Goal: Task Accomplishment & Management: Complete application form

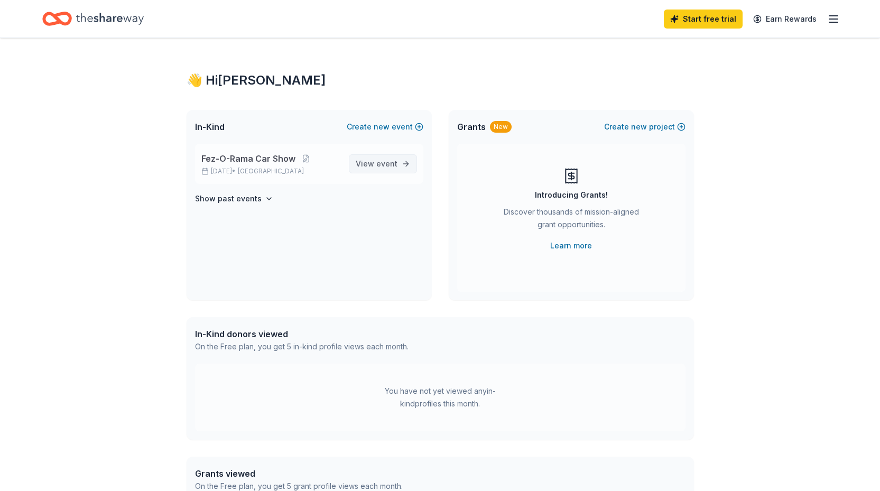
click at [387, 165] on span "event" at bounding box center [386, 163] width 21 height 9
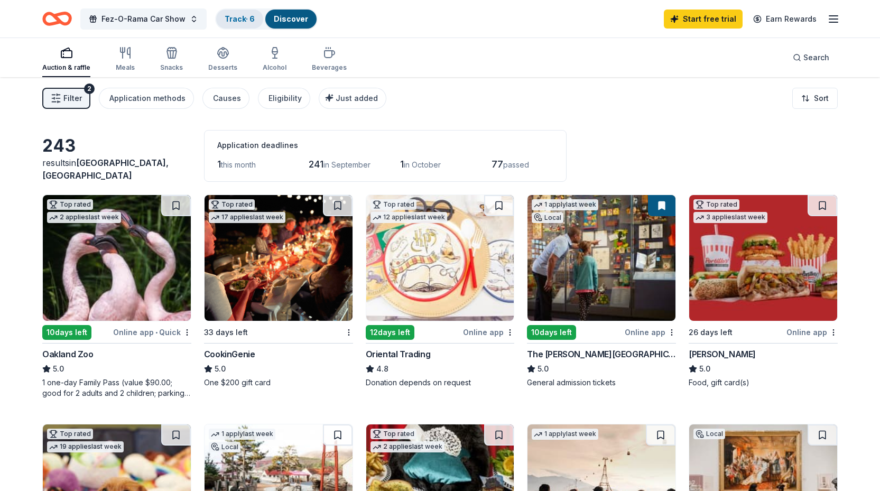
click at [238, 22] on link "Track · 6" at bounding box center [240, 18] width 30 height 9
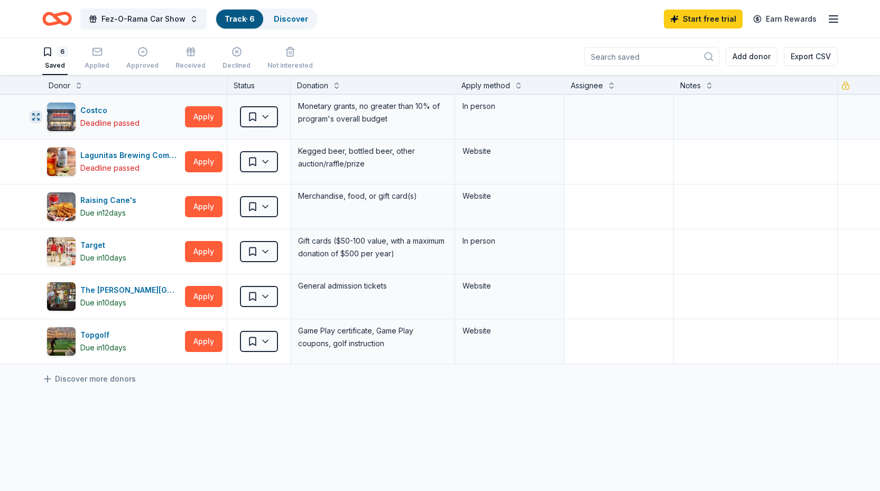
click at [33, 116] on icon "button" at bounding box center [36, 117] width 8 height 8
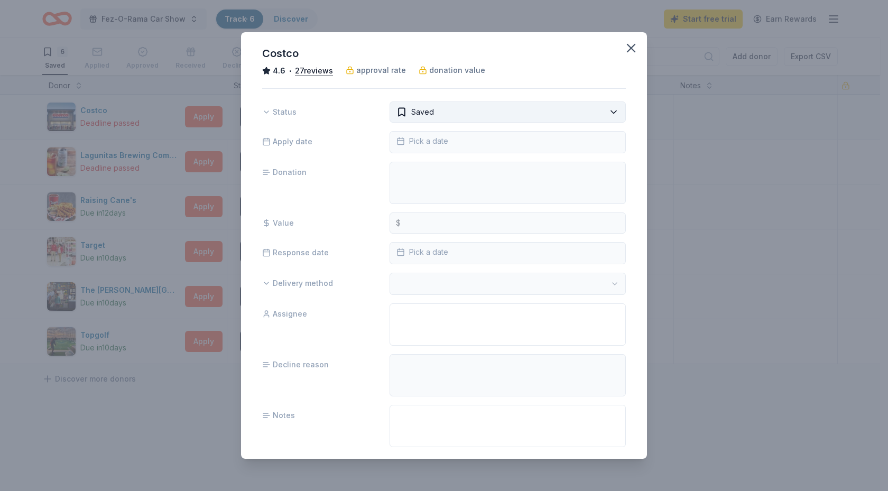
click at [606, 110] on html "Fez-O-Rama Car Show Track · 6 Discover Start free trial Earn Rewards 6 Saved Ap…" at bounding box center [444, 245] width 888 height 491
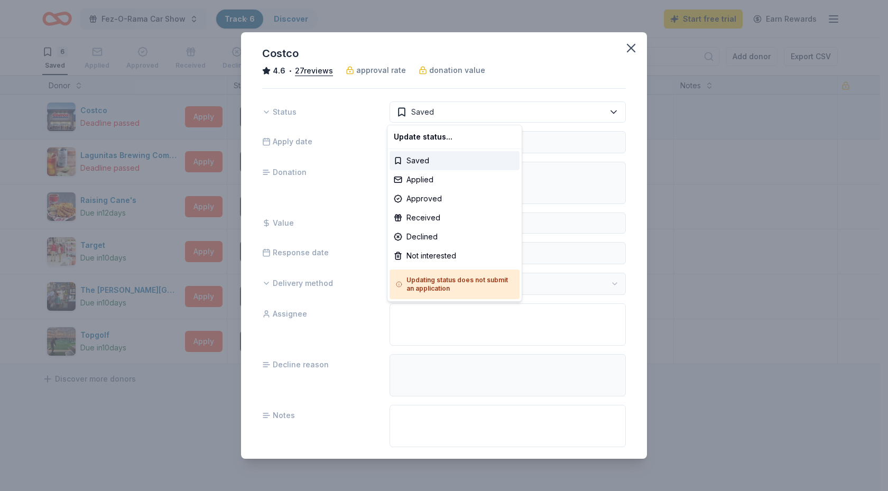
click at [628, 50] on html "Fez-O-Rama Car Show Track · 6 Discover Start free trial Earn Rewards 6 Saved Ap…" at bounding box center [444, 245] width 888 height 491
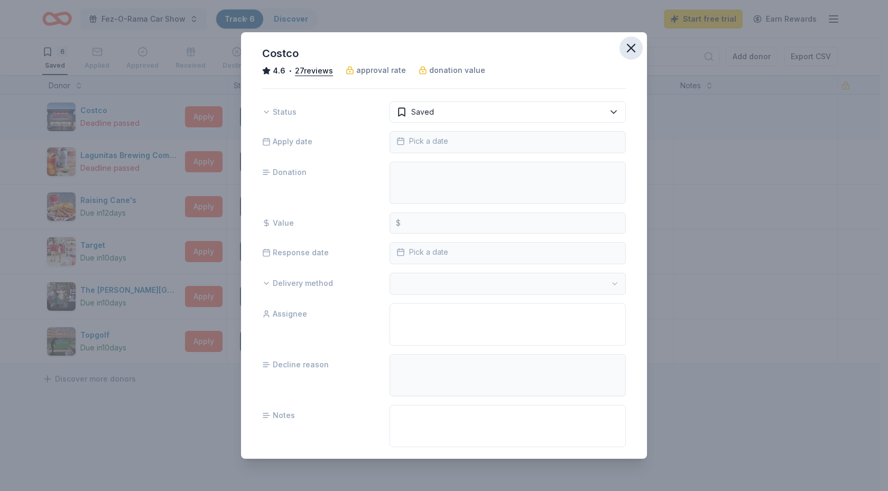
click at [628, 47] on icon "button" at bounding box center [631, 47] width 7 height 7
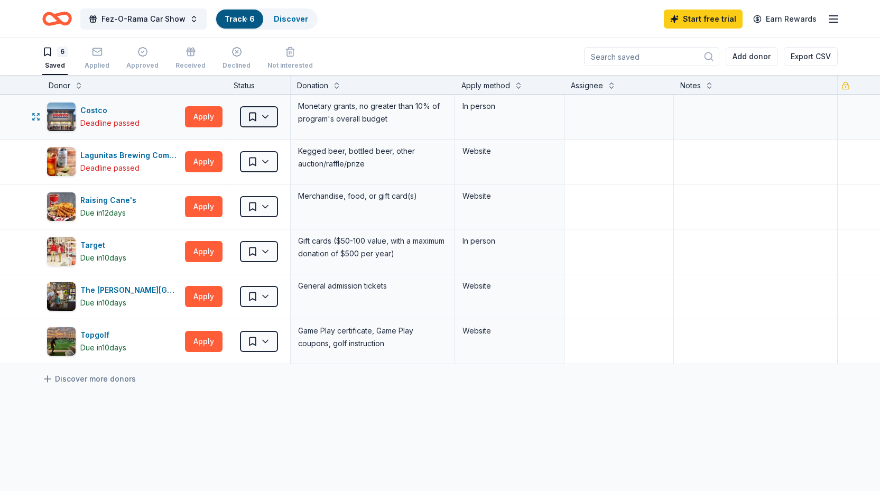
click at [269, 120] on html "Fez-O-Rama Car Show Track · 6 Discover Start free trial Earn Rewards 6 Saved Ap…" at bounding box center [440, 245] width 880 height 491
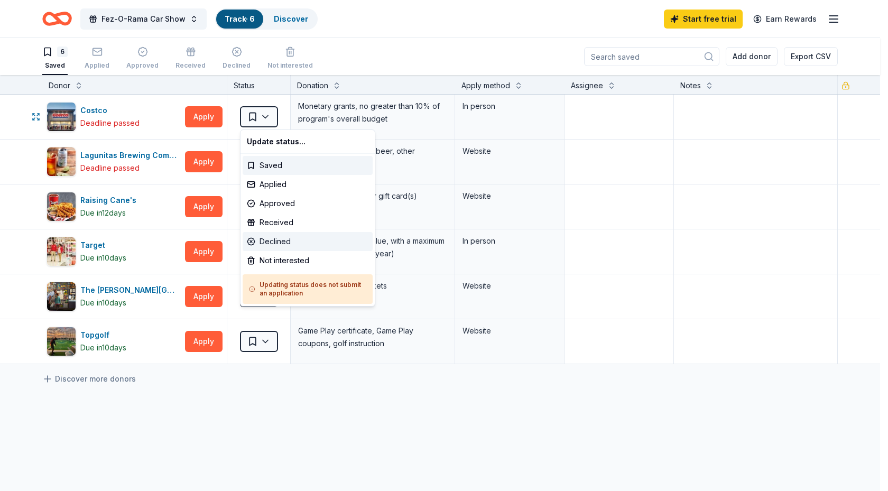
click at [284, 244] on div "Declined" at bounding box center [308, 241] width 130 height 19
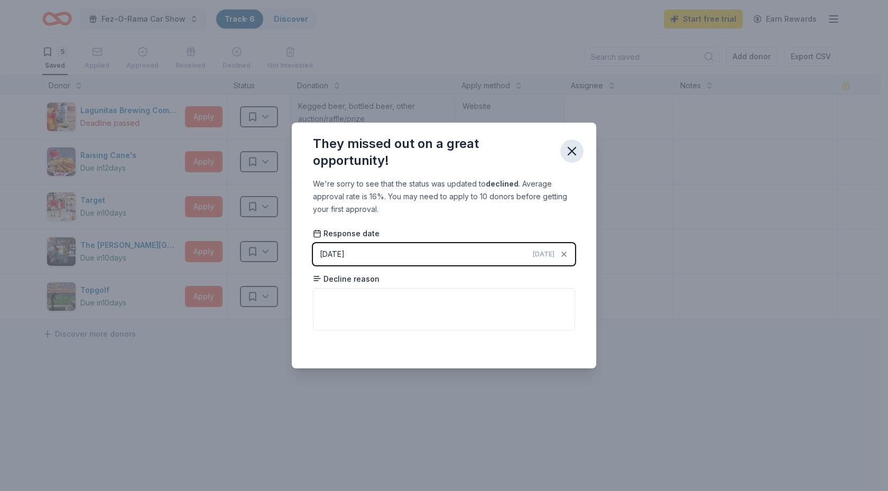
click at [571, 152] on icon "button" at bounding box center [571, 150] width 7 height 7
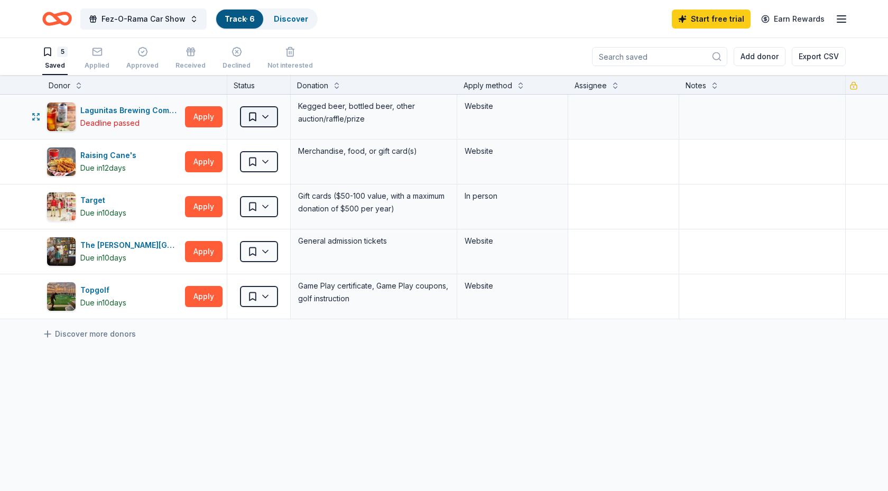
click at [268, 117] on html "Fez-O-Rama Car Show Track · 6 Discover Start free trial Earn Rewards 5 Saved Ap…" at bounding box center [444, 245] width 888 height 491
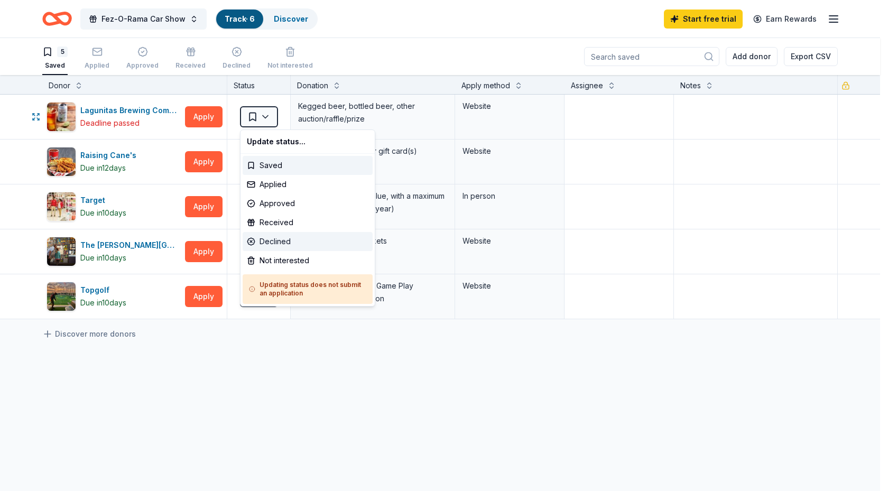
click at [277, 242] on div "Declined" at bounding box center [308, 241] width 130 height 19
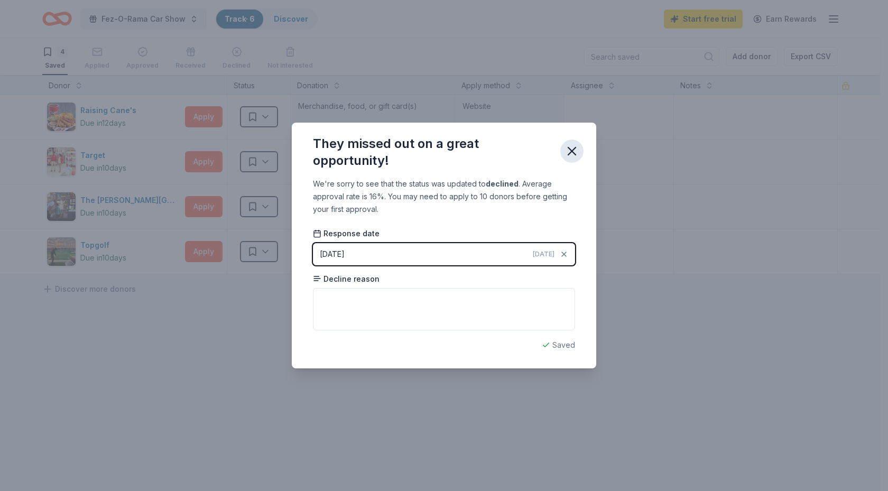
click at [574, 152] on icon "button" at bounding box center [572, 151] width 15 height 15
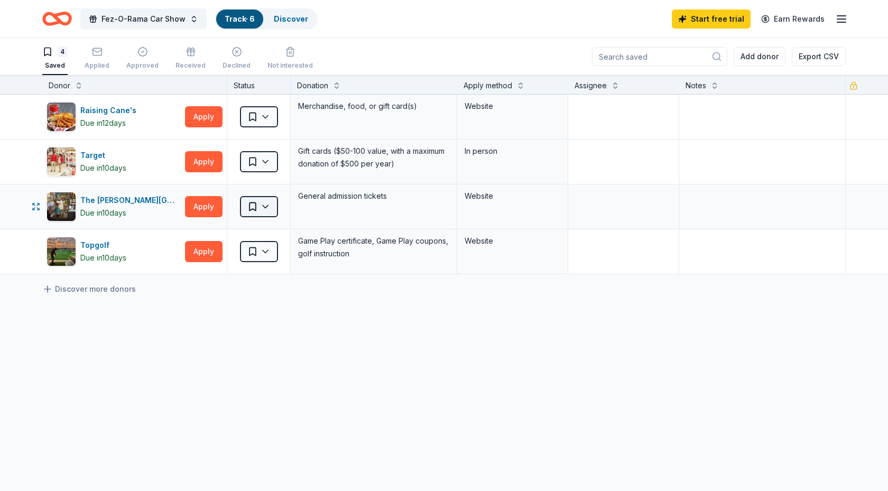
click at [273, 205] on html "Fez-O-Rama Car Show Track · 6 Discover Start free trial Earn Rewards 4 Saved Ap…" at bounding box center [444, 245] width 888 height 491
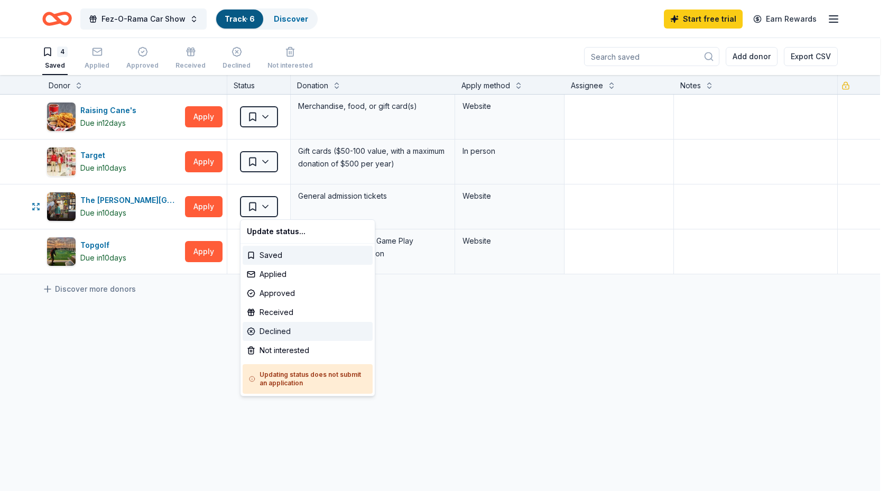
click at [291, 329] on div "Declined" at bounding box center [308, 331] width 130 height 19
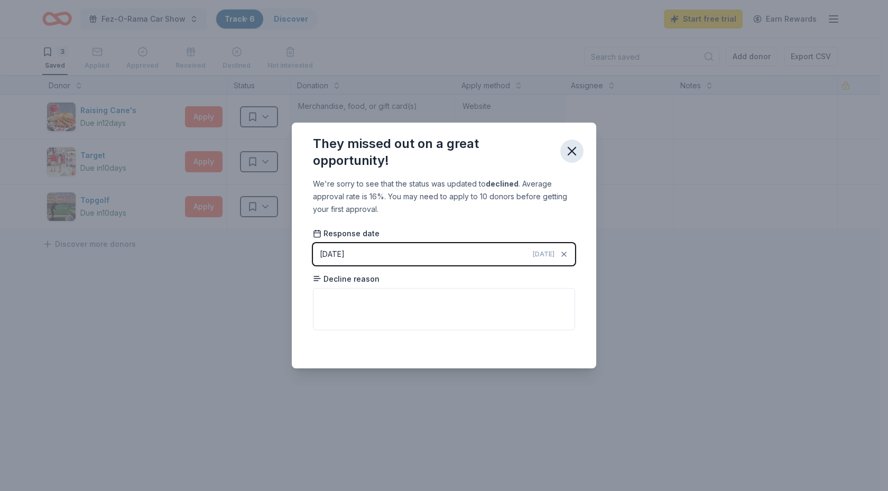
click at [573, 153] on icon "button" at bounding box center [572, 151] width 15 height 15
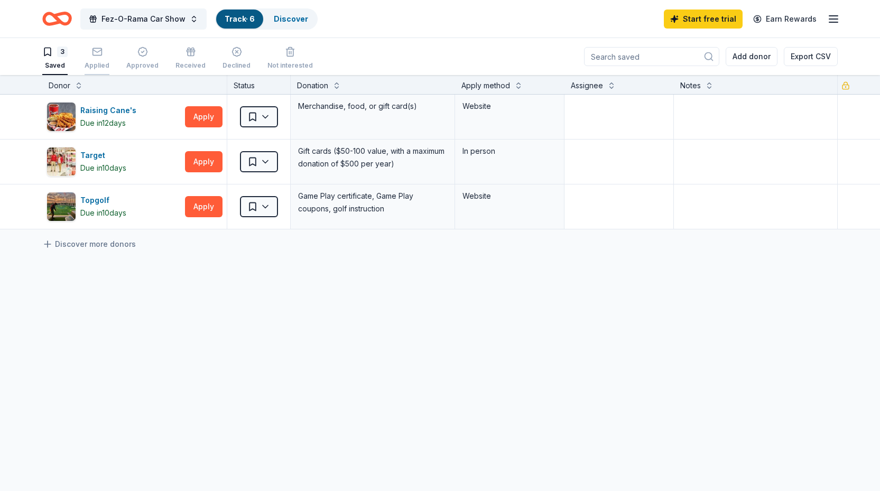
click at [93, 59] on div "Applied" at bounding box center [97, 58] width 25 height 23
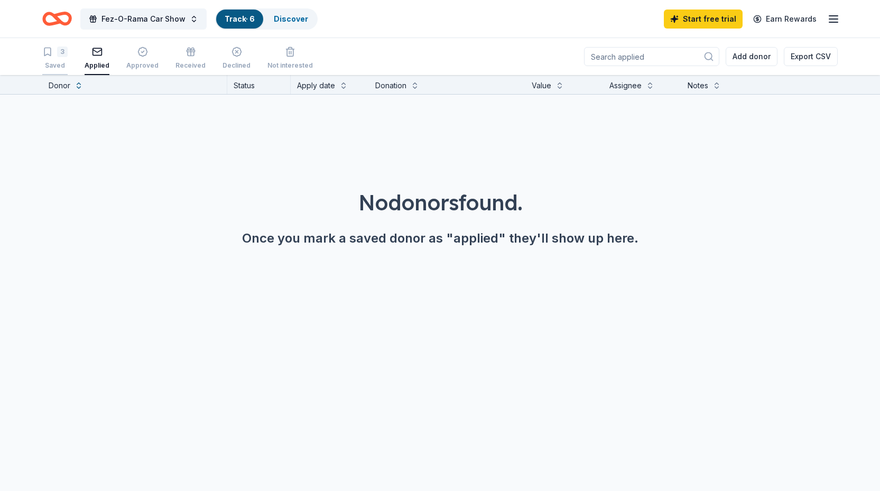
click at [59, 66] on div "Saved" at bounding box center [54, 65] width 25 height 8
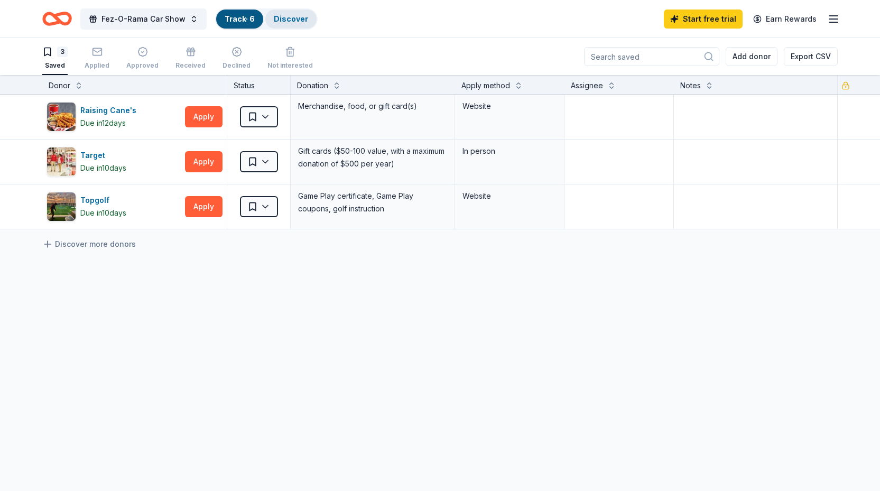
click at [283, 16] on link "Discover" at bounding box center [291, 18] width 34 height 9
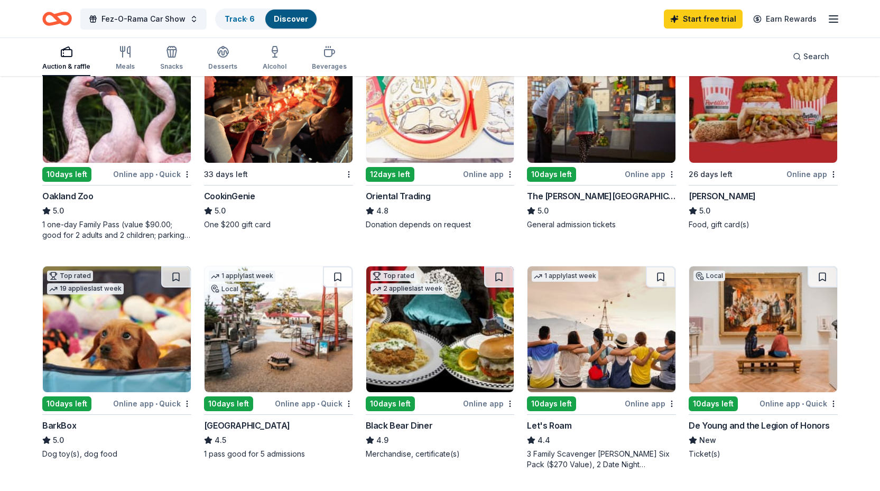
scroll to position [159, 0]
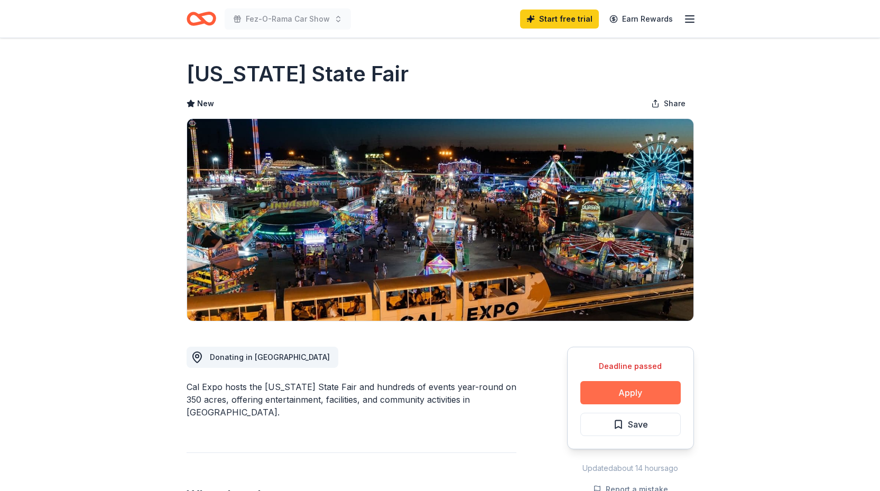
scroll to position [106, 0]
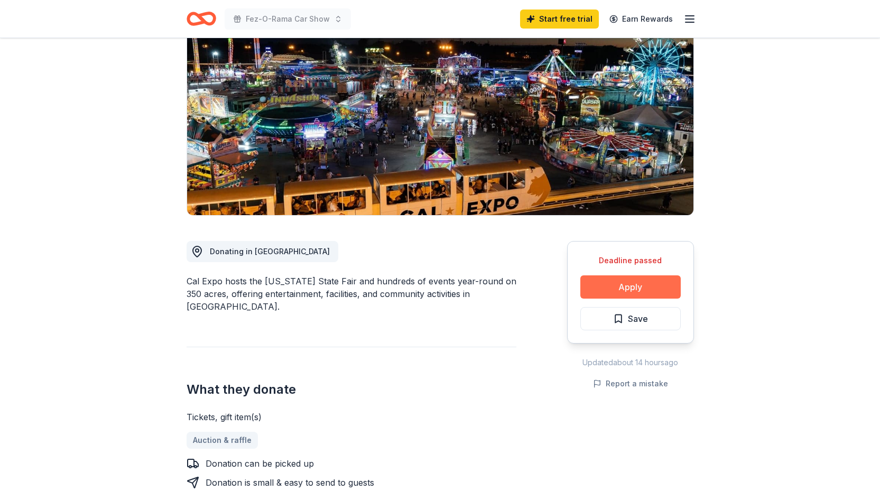
click at [617, 287] on button "Apply" at bounding box center [630, 286] width 100 height 23
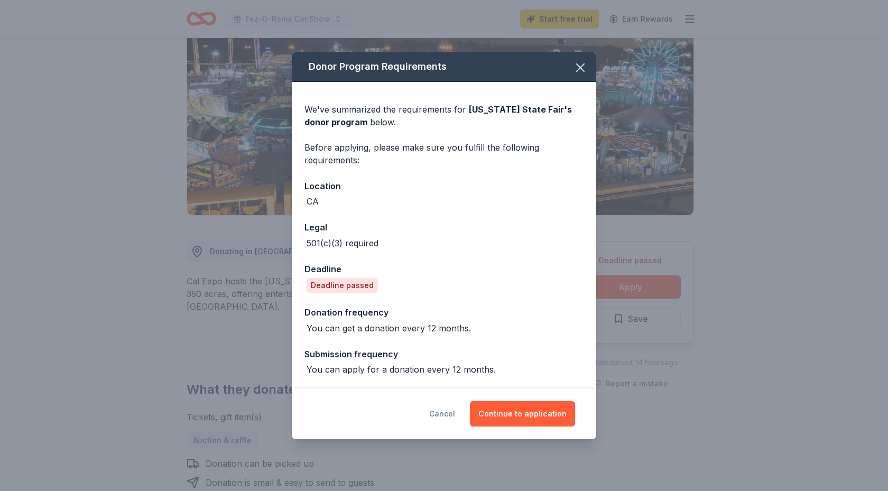
click at [450, 413] on button "Cancel" at bounding box center [442, 413] width 26 height 25
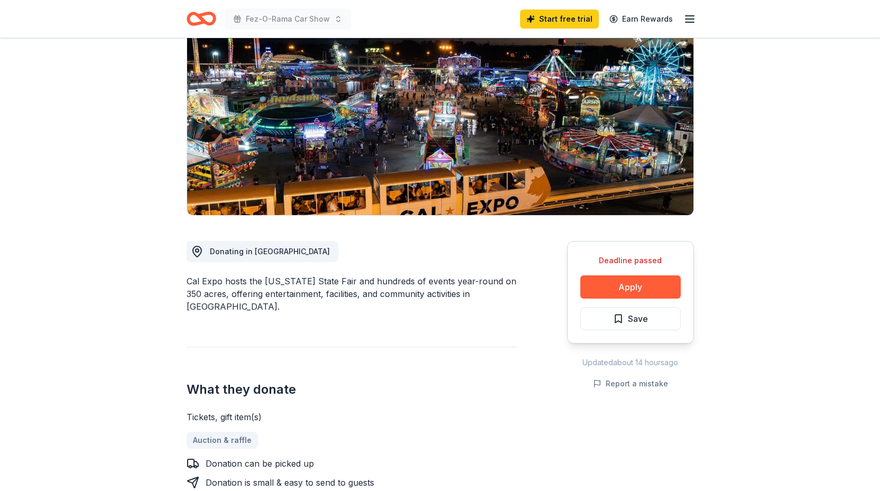
scroll to position [317, 0]
